Goal: Information Seeking & Learning: Learn about a topic

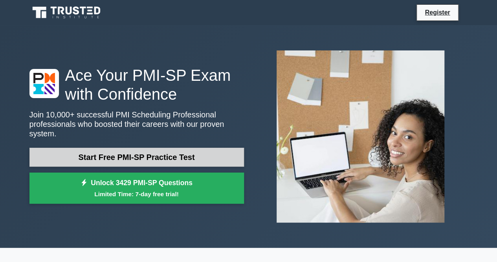
click at [148, 155] on link "Start Free PMI-SP Practice Test" at bounding box center [136, 156] width 215 height 19
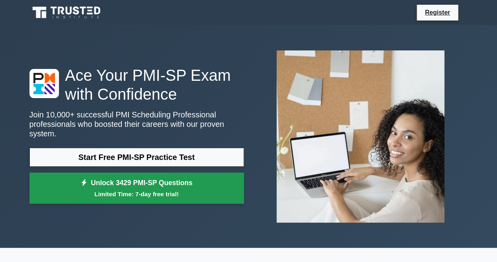
drag, startPoint x: 134, startPoint y: 154, endPoint x: 219, endPoint y: 168, distance: 86.8
click at [133, 154] on link "Start Free PMI-SP Practice Test" at bounding box center [136, 156] width 215 height 19
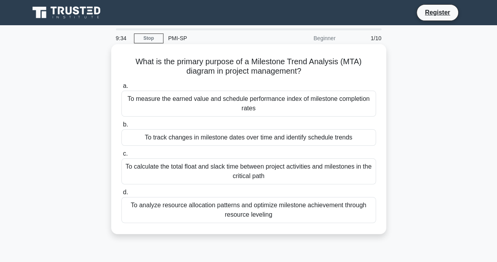
click at [143, 136] on div "To track changes in milestone dates over time and identify schedule trends" at bounding box center [249, 137] width 255 height 17
click at [122, 127] on input "b. To track changes in milestone dates over time and identify schedule trends" at bounding box center [122, 124] width 0 height 5
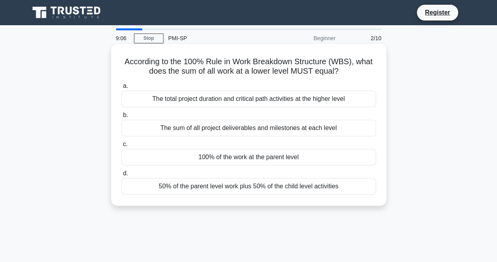
click at [235, 130] on div "The sum of all project deliverables and milestones at each level" at bounding box center [249, 128] width 255 height 17
click at [122, 118] on input "b. The sum of all project deliverables and milestones at each level" at bounding box center [122, 114] width 0 height 5
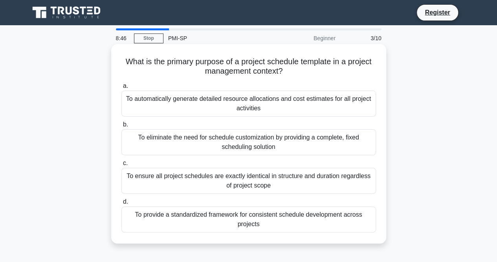
click at [311, 219] on div "To provide a standardized framework for consistent schedule development across …" at bounding box center [249, 219] width 255 height 26
click at [122, 204] on input "d. To provide a standardized framework for consistent schedule development acro…" at bounding box center [122, 201] width 0 height 5
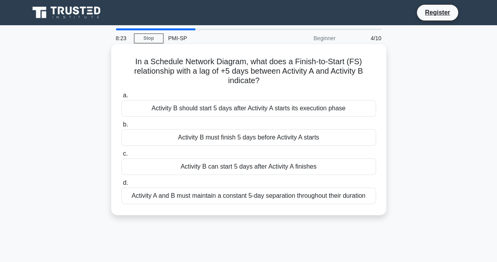
click at [234, 112] on div "Activity B should start 5 days after Activity A starts its execution phase" at bounding box center [249, 108] width 255 height 17
click at [122, 98] on input "a. Activity B should start 5 days after Activity A starts its execution phase" at bounding box center [122, 95] width 0 height 5
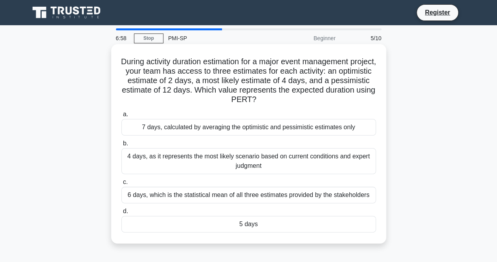
click at [217, 159] on div "4 days, as it represents the most likely scenario based on current conditions a…" at bounding box center [249, 161] width 255 height 26
click at [122, 146] on input "b. 4 days, as it represents the most likely scenario based on current condition…" at bounding box center [122, 143] width 0 height 5
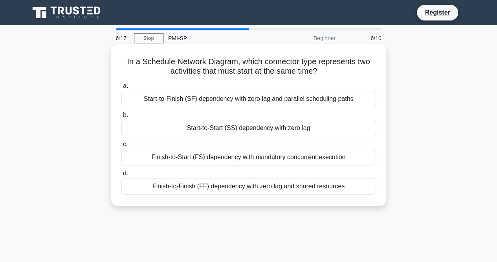
click at [250, 131] on div "Start-to-Start (SS) dependency with zero lag" at bounding box center [249, 128] width 255 height 17
click at [122, 118] on input "b. Start-to-Start (SS) dependency with zero lag" at bounding box center [122, 114] width 0 height 5
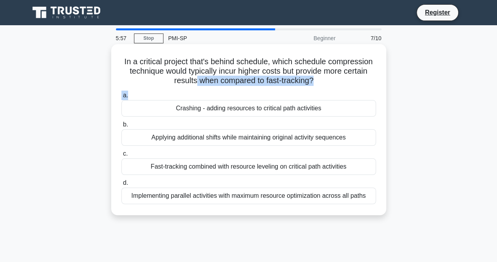
drag, startPoint x: 193, startPoint y: 80, endPoint x: 321, endPoint y: 88, distance: 128.1
click at [321, 88] on div "In a critical project that's behind schedule, which schedule compression techni…" at bounding box center [248, 129] width 269 height 164
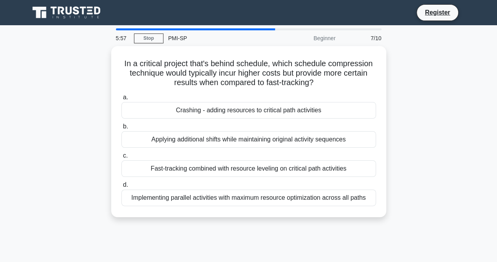
click at [484, 122] on main "5:57 Stop PMI-SP Beginner 7/10 In a critical project that's behind schedule, wh…" at bounding box center [248, 225] width 497 height 400
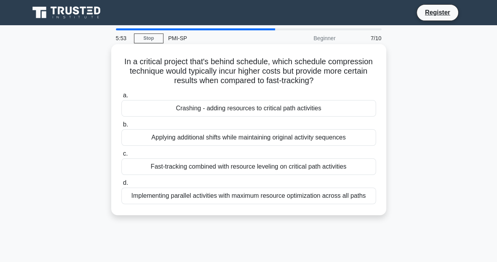
click at [250, 112] on div "Crashing - adding resources to critical path activities" at bounding box center [249, 108] width 255 height 17
click at [122, 98] on input "a. Crashing - adding resources to critical path activities" at bounding box center [122, 95] width 0 height 5
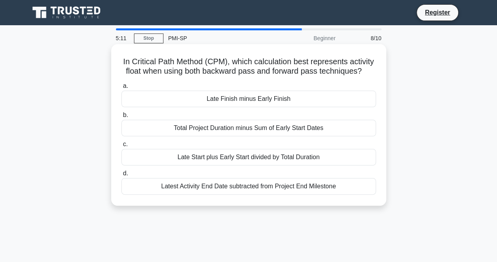
click at [258, 131] on div "Total Project Duration minus Sum of Early Start Dates" at bounding box center [249, 128] width 255 height 17
click at [122, 118] on input "b. Total Project Duration minus Sum of Early Start Dates" at bounding box center [122, 114] width 0 height 5
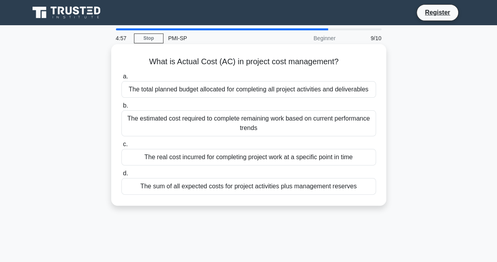
click at [210, 158] on div "The real cost incurred for completing project work at a specific point in time" at bounding box center [249, 157] width 255 height 17
click at [122, 147] on input "c. The real cost incurred for completing project work at a specific point in ti…" at bounding box center [122, 144] width 0 height 5
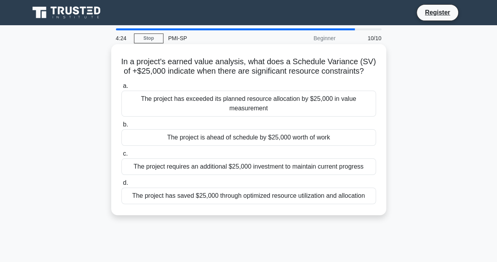
click at [235, 139] on div "The project is ahead of schedule by $25,000 worth of work" at bounding box center [249, 137] width 255 height 17
click at [122, 127] on input "b. The project is ahead of schedule by $25,000 worth of work" at bounding box center [122, 124] width 0 height 5
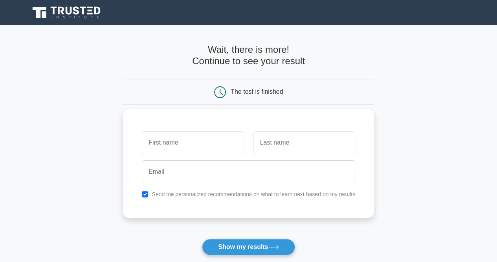
click at [198, 140] on input "text" at bounding box center [193, 142] width 102 height 23
click at [274, 144] on input "text" at bounding box center [305, 142] width 102 height 23
click at [219, 141] on input "Shunmugaraj S" at bounding box center [193, 142] width 102 height 23
type input "Shunmugaraj"
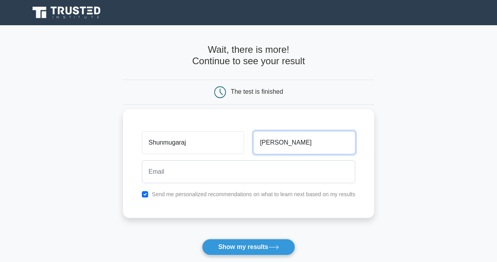
type input "[PERSON_NAME]"
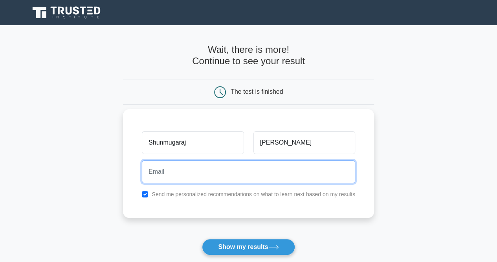
click at [203, 175] on input "email" at bounding box center [249, 171] width 214 height 23
type input "[EMAIL_ADDRESS][DOMAIN_NAME]"
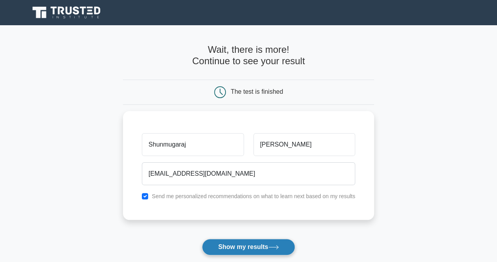
click at [241, 249] on button "Show my results" at bounding box center [248, 246] width 93 height 17
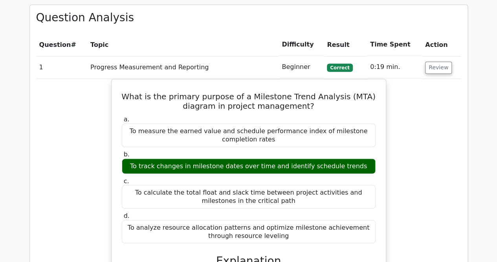
scroll to position [590, 0]
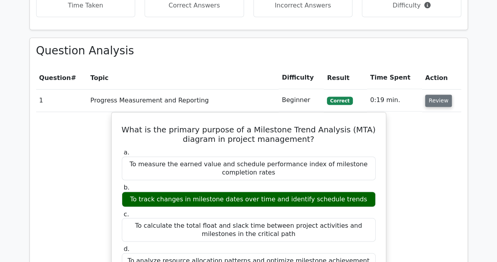
click at [435, 94] on button "Review" at bounding box center [438, 100] width 27 height 12
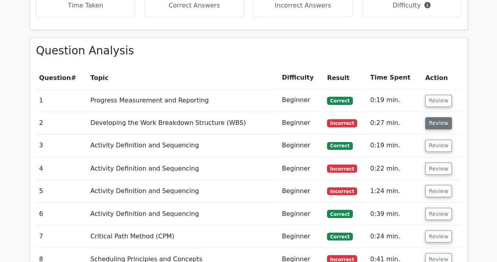
click at [433, 117] on button "Review" at bounding box center [438, 123] width 27 height 12
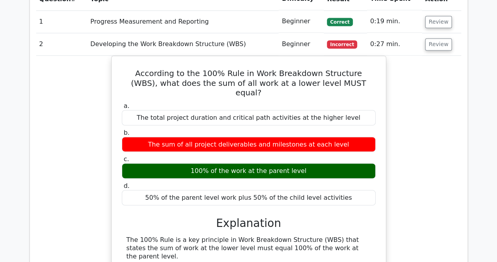
scroll to position [747, 0]
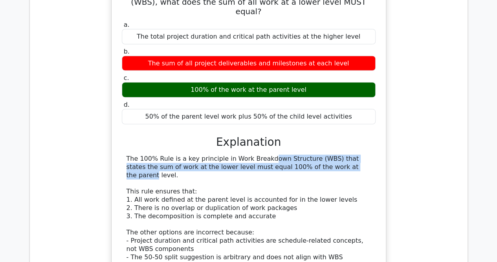
drag, startPoint x: 210, startPoint y: 118, endPoint x: 270, endPoint y: 123, distance: 60.4
click at [270, 155] on div "The 100% Rule is a key principle in Work Breakdown Structure (WBS) that states …" at bounding box center [249, 220] width 245 height 131
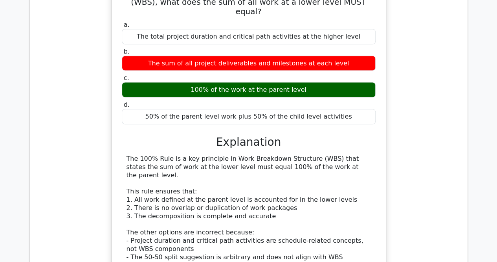
click at [291, 155] on div "The 100% Rule is a key principle in Work Breakdown Structure (WBS) that states …" at bounding box center [249, 220] width 245 height 131
drag, startPoint x: 259, startPoint y: 127, endPoint x: 330, endPoint y: 135, distance: 71.2
click at [330, 155] on div "The 100% Rule is a key principle in Work Breakdown Structure (WBS) that states …" at bounding box center [249, 220] width 245 height 131
click at [328, 155] on div "The 100% Rule is a key principle in Work Breakdown Structure (WBS) that states …" at bounding box center [249, 220] width 245 height 131
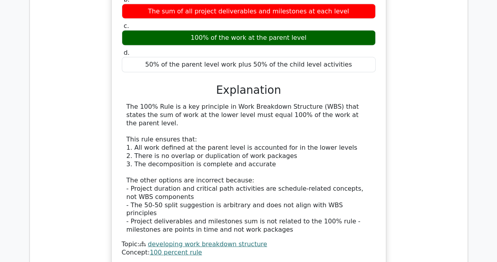
scroll to position [826, 0]
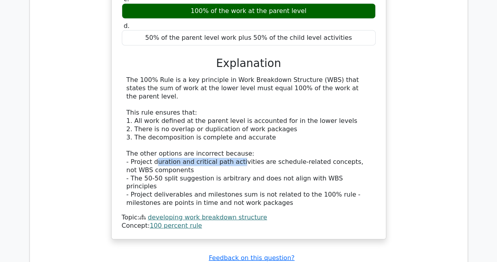
drag, startPoint x: 155, startPoint y: 112, endPoint x: 233, endPoint y: 114, distance: 77.5
click at [233, 114] on div "The 100% Rule is a key principle in Work Breakdown Structure (WBS) that states …" at bounding box center [249, 141] width 245 height 131
click at [244, 122] on div "The 100% Rule is a key principle in Work Breakdown Structure (WBS) that states …" at bounding box center [249, 141] width 245 height 131
drag, startPoint x: 132, startPoint y: 125, endPoint x: 208, endPoint y: 127, distance: 76.3
click at [208, 127] on div "The 100% Rule is a key principle in Work Breakdown Structure (WBS) that states …" at bounding box center [249, 141] width 245 height 131
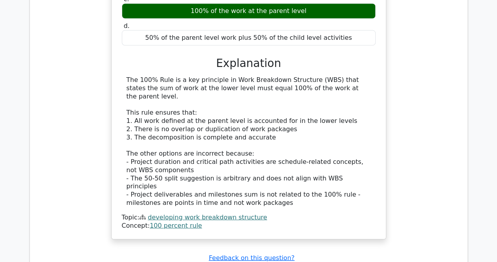
click at [249, 135] on div "The 100% Rule is a key principle in Work Breakdown Structure (WBS) that states …" at bounding box center [249, 141] width 245 height 131
drag, startPoint x: 316, startPoint y: 134, endPoint x: 325, endPoint y: 133, distance: 9.1
click at [325, 133] on div "The 100% Rule is a key principle in Work Breakdown Structure (WBS) that states …" at bounding box center [249, 141] width 245 height 131
click at [316, 140] on div "The 100% Rule is a key principle in Work Breakdown Structure (WBS) that states …" at bounding box center [249, 141] width 245 height 131
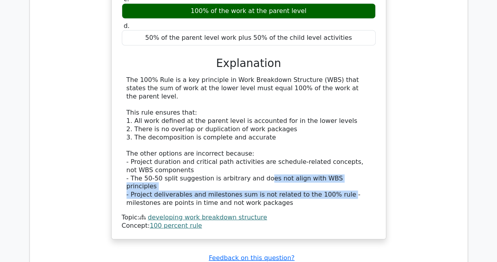
drag, startPoint x: 256, startPoint y: 129, endPoint x: 330, endPoint y: 136, distance: 74.3
click at [330, 136] on div "The 100% Rule is a key principle in Work Breakdown Structure (WBS) that states …" at bounding box center [249, 141] width 245 height 131
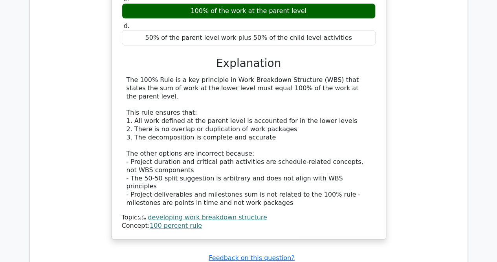
click at [315, 213] on div "Topic: developing work breakdown structure" at bounding box center [249, 217] width 254 height 8
drag, startPoint x: 143, startPoint y: 136, endPoint x: 244, endPoint y: 138, distance: 101.1
click at [244, 138] on div "The 100% Rule is a key principle in Work Breakdown Structure (WBS) that states …" at bounding box center [249, 141] width 245 height 131
click at [278, 213] on div "Topic: developing work breakdown structure" at bounding box center [249, 217] width 254 height 8
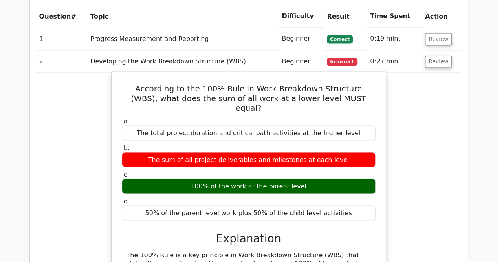
scroll to position [590, 0]
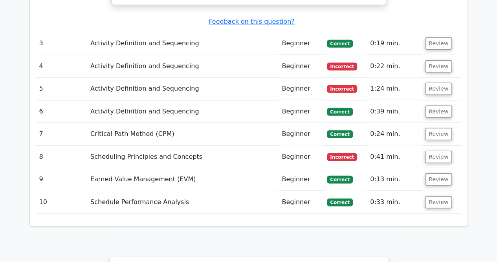
scroll to position [983, 0]
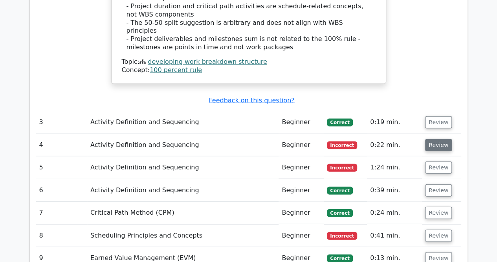
click at [431, 139] on button "Review" at bounding box center [438, 145] width 27 height 12
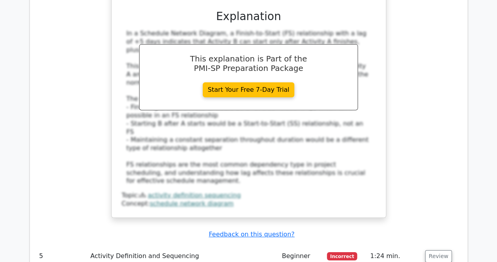
scroll to position [1416, 0]
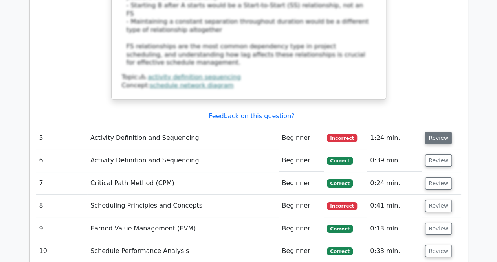
click at [437, 132] on button "Review" at bounding box center [438, 138] width 27 height 12
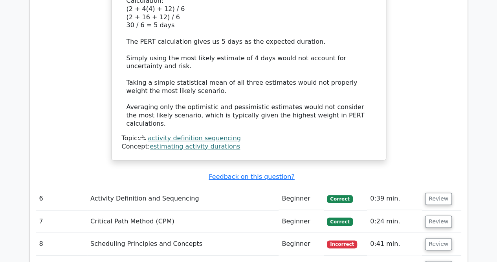
scroll to position [1927, 0]
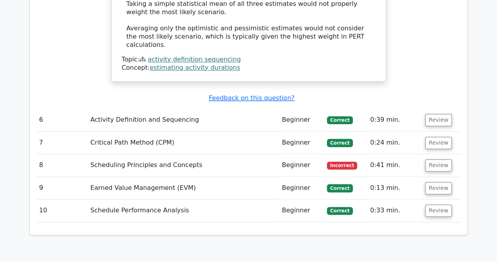
click at [440, 154] on td "Review" at bounding box center [441, 165] width 39 height 22
click at [433, 159] on button "Review" at bounding box center [438, 165] width 27 height 12
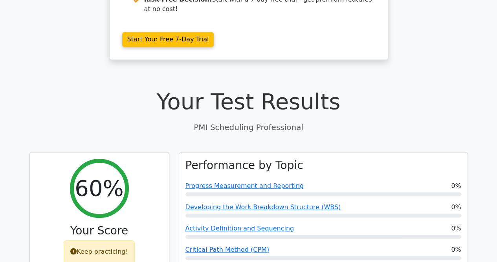
scroll to position [197, 0]
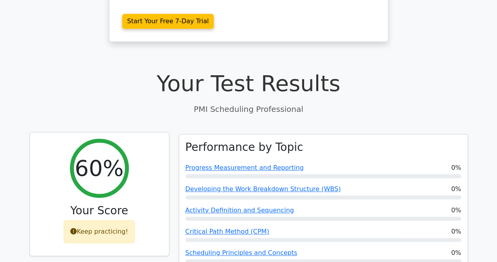
drag, startPoint x: 94, startPoint y: 199, endPoint x: 131, endPoint y: 201, distance: 37.0
click at [131, 220] on div "Keep practicing!" at bounding box center [99, 231] width 71 height 23
click at [146, 196] on div "60% Your Score Keep practicing!" at bounding box center [99, 193] width 139 height 123
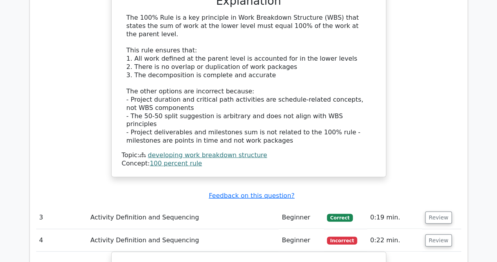
scroll to position [904, 0]
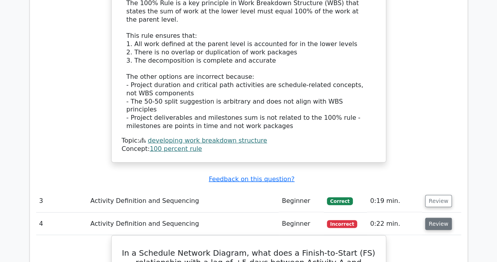
click at [429, 217] on button "Review" at bounding box center [438, 223] width 27 height 12
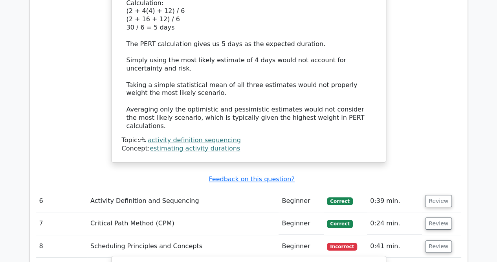
scroll to position [1455, 0]
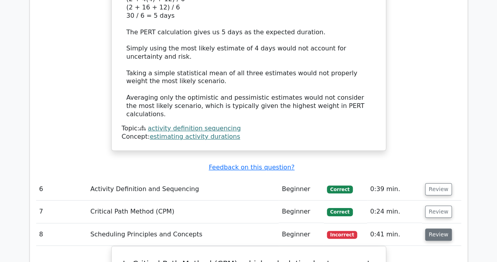
click at [429, 228] on button "Review" at bounding box center [438, 234] width 27 height 12
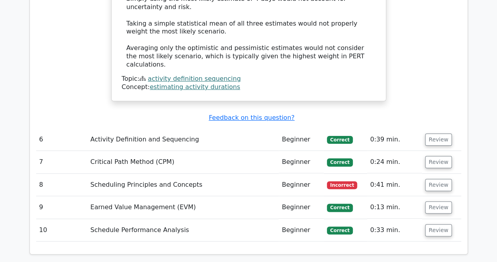
scroll to position [1534, 0]
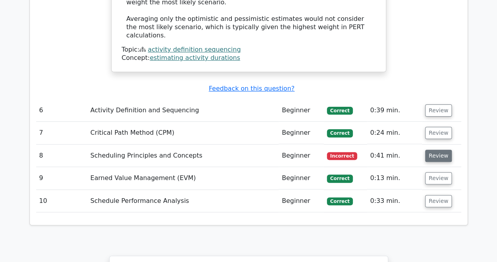
click at [433, 149] on button "Review" at bounding box center [438, 155] width 27 height 12
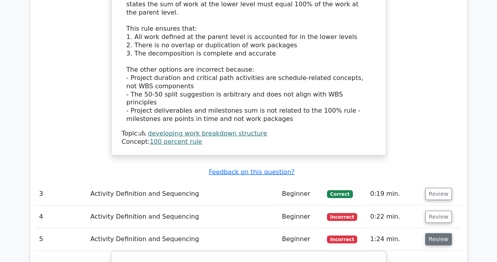
scroll to position [944, 0]
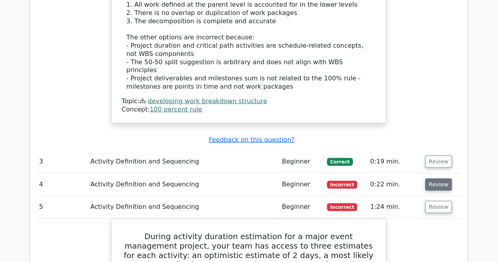
click at [428, 178] on button "Review" at bounding box center [438, 184] width 27 height 12
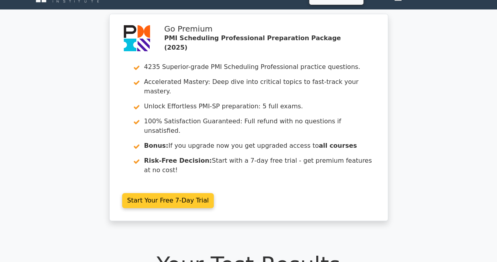
scroll to position [0, 0]
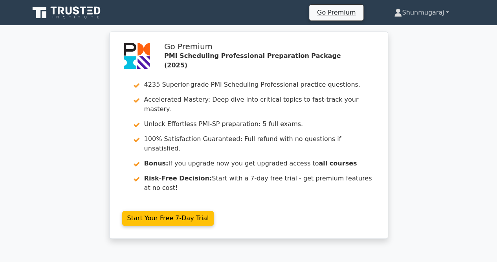
click at [412, 11] on link "Shunmugaraj" at bounding box center [422, 13] width 92 height 16
click at [479, 105] on div "Go Premium PMI Scheduling Professional Preparation Package (2025) 4235 Superior…" at bounding box center [248, 139] width 497 height 216
